Goal: Transaction & Acquisition: Purchase product/service

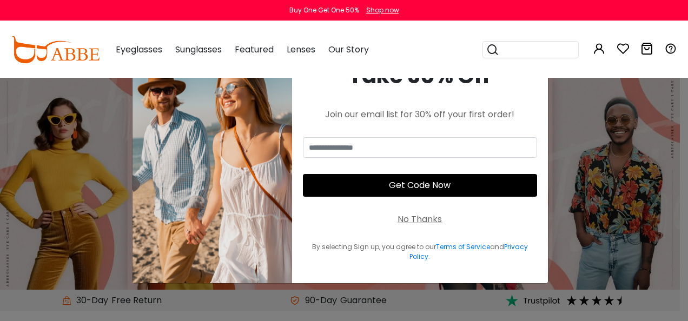
type input "**********"
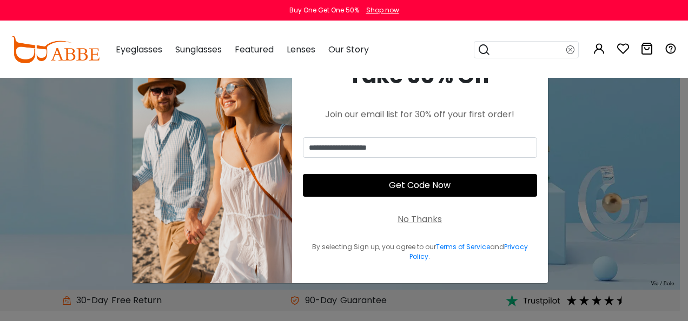
click at [423, 186] on button "Get Code Now" at bounding box center [420, 185] width 234 height 23
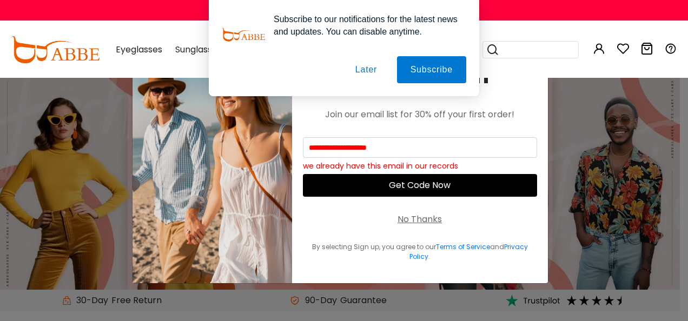
click at [373, 71] on button "Later" at bounding box center [366, 69] width 49 height 27
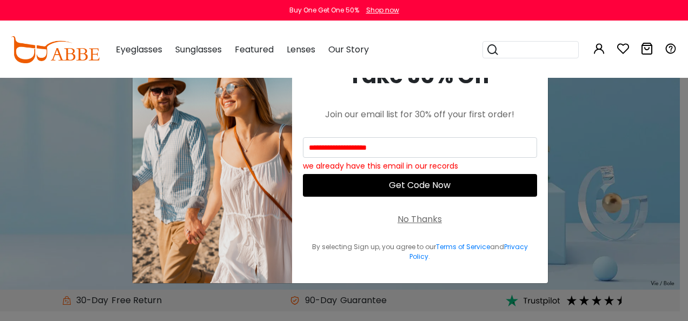
click at [424, 218] on div "No Thanks" at bounding box center [419, 219] width 44 height 13
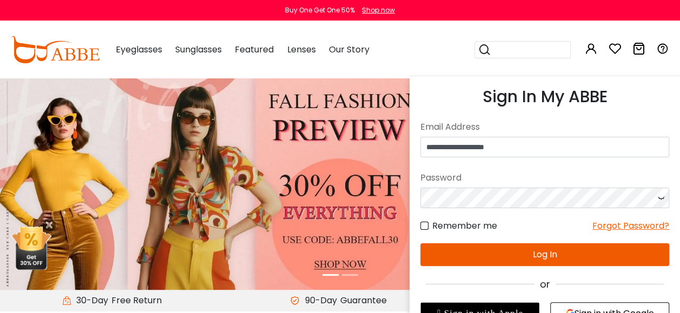
click at [564, 253] on button "Log In" at bounding box center [544, 254] width 249 height 23
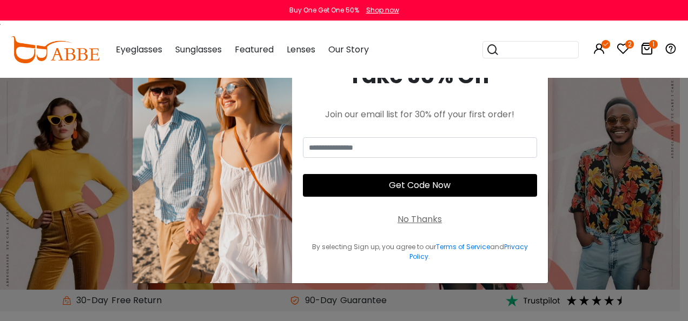
click at [625, 45] on icon "2" at bounding box center [629, 44] width 9 height 9
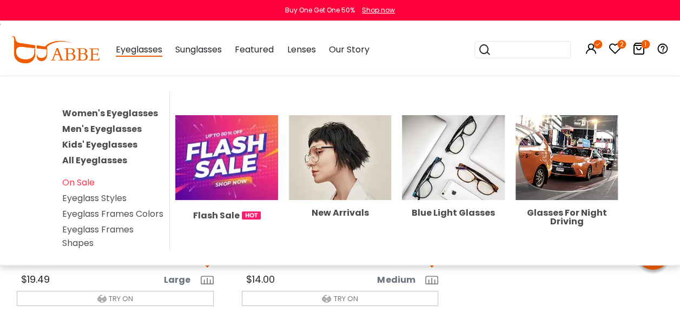
click at [138, 51] on span "Eyeglasses" at bounding box center [139, 50] width 47 height 14
click at [124, 112] on link "Women's Eyeglasses" at bounding box center [110, 113] width 96 height 12
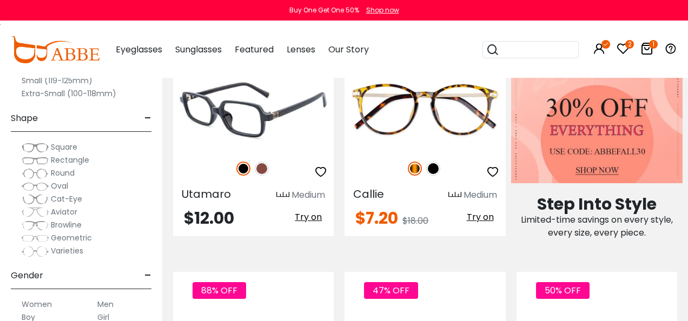
scroll to position [541, 0]
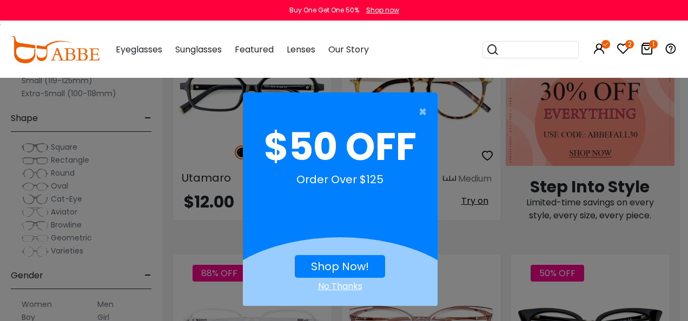
click at [343, 261] on link "Shop Now!" at bounding box center [340, 266] width 58 height 15
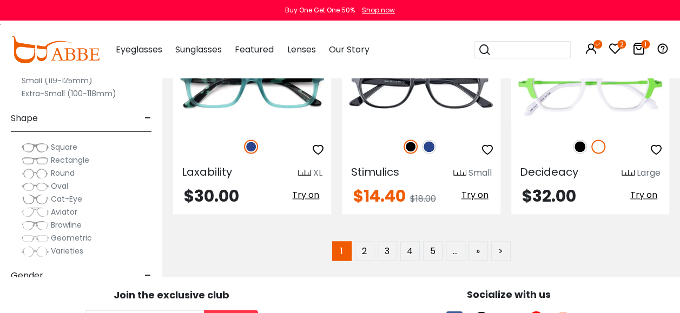
scroll to position [4759, 0]
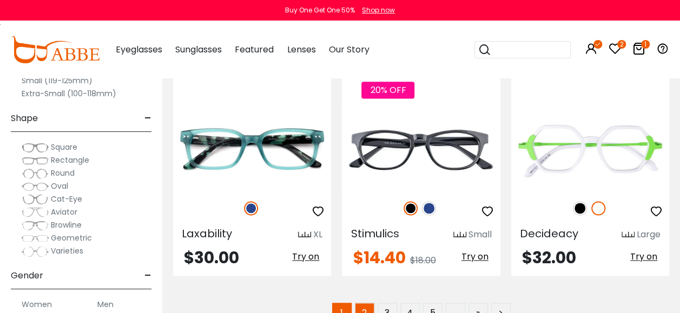
click at [364, 303] on link "2" at bounding box center [364, 312] width 19 height 19
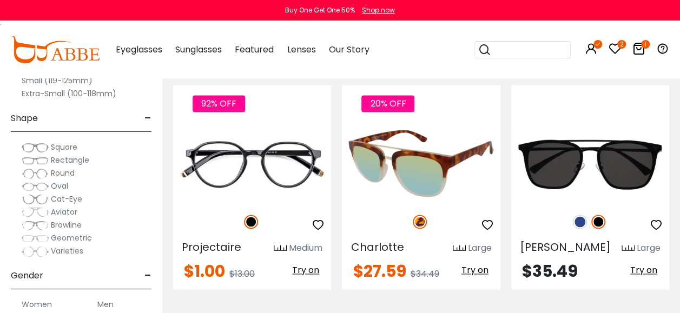
scroll to position [4813, 0]
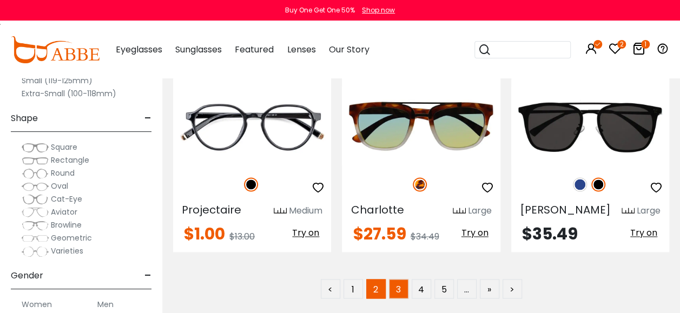
click at [400, 279] on link "3" at bounding box center [398, 288] width 19 height 19
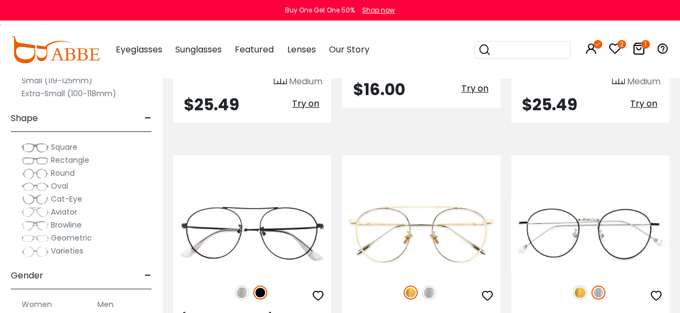
scroll to position [270, 0]
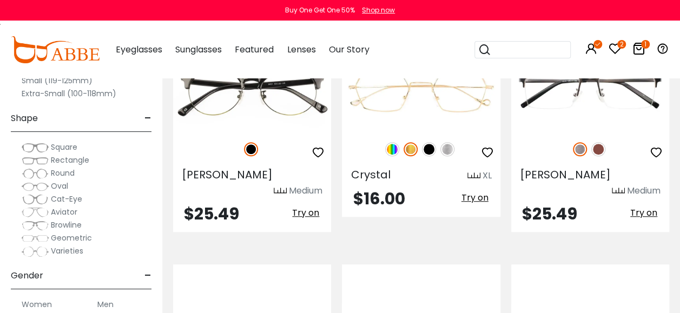
click at [75, 158] on span "Rectangle" at bounding box center [70, 160] width 38 height 11
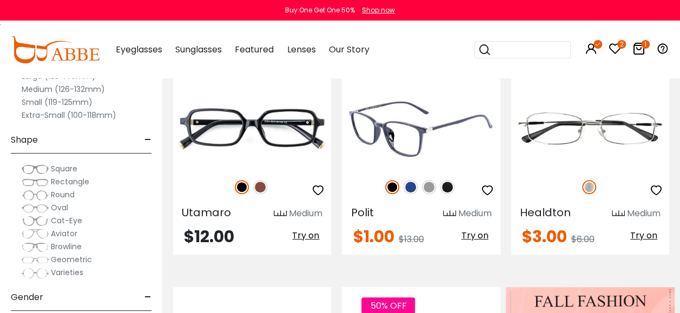
scroll to position [216, 0]
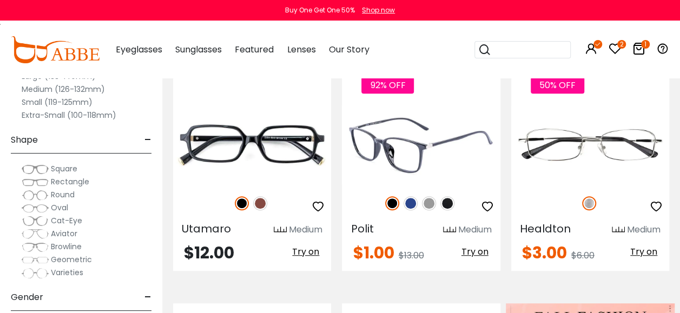
click at [424, 149] on img at bounding box center [421, 144] width 158 height 79
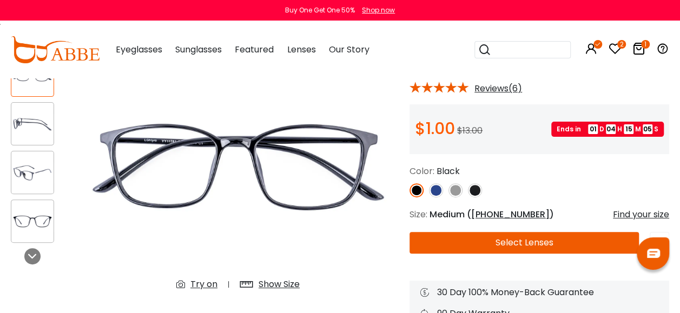
scroll to position [108, 0]
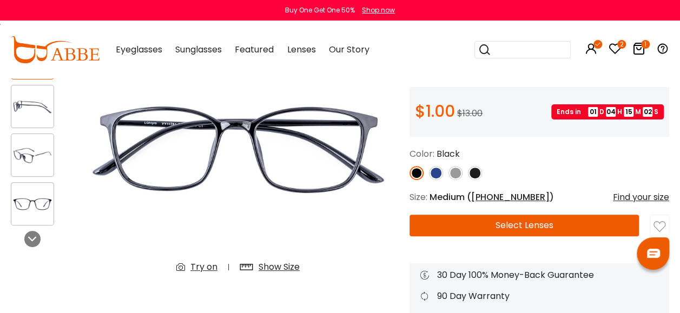
click at [453, 172] on img at bounding box center [455, 173] width 14 height 14
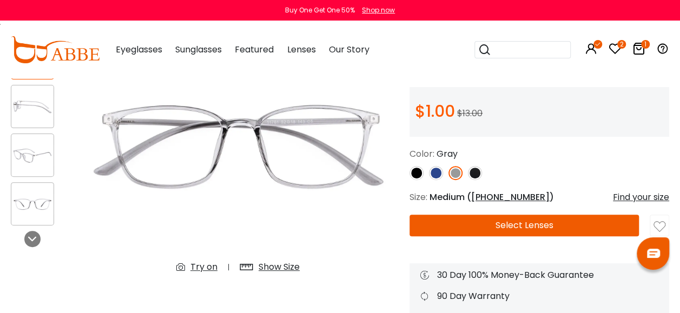
click at [413, 172] on img at bounding box center [416, 173] width 14 height 14
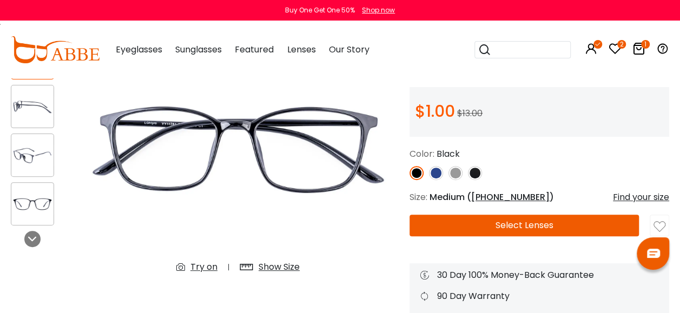
click at [440, 173] on img at bounding box center [436, 173] width 14 height 14
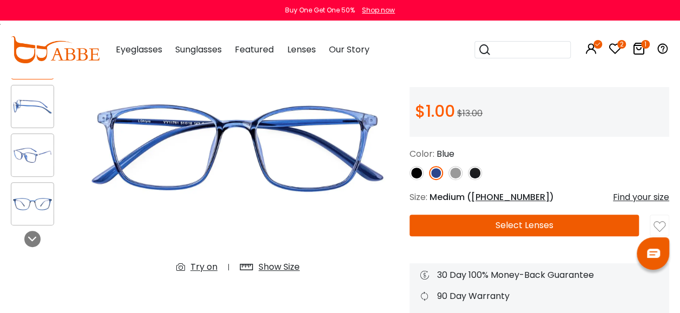
click at [473, 173] on img at bounding box center [475, 173] width 14 height 14
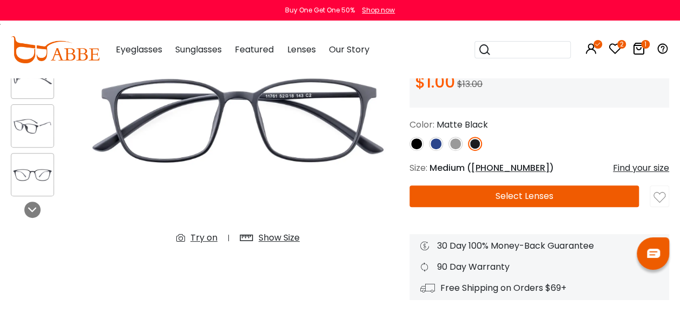
scroll to position [162, 0]
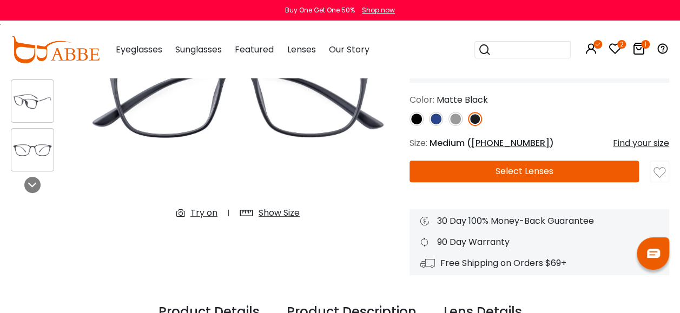
click at [200, 211] on div "Try on" at bounding box center [203, 213] width 27 height 13
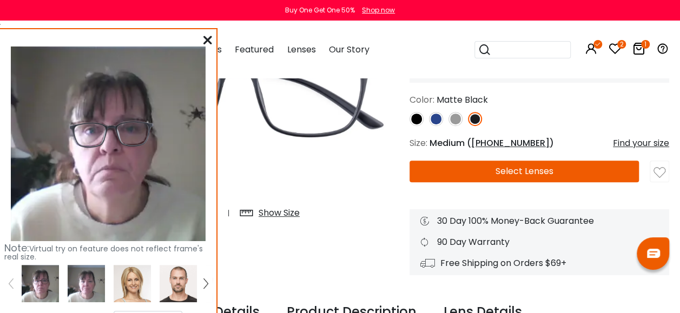
click at [207, 39] on icon at bounding box center [207, 40] width 9 height 9
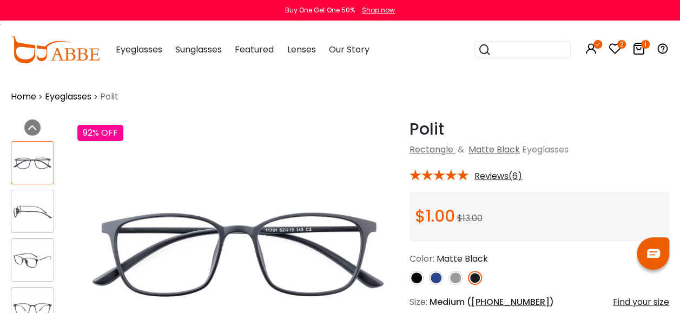
scroll to position [0, 0]
